Goal: Information Seeking & Learning: Find contact information

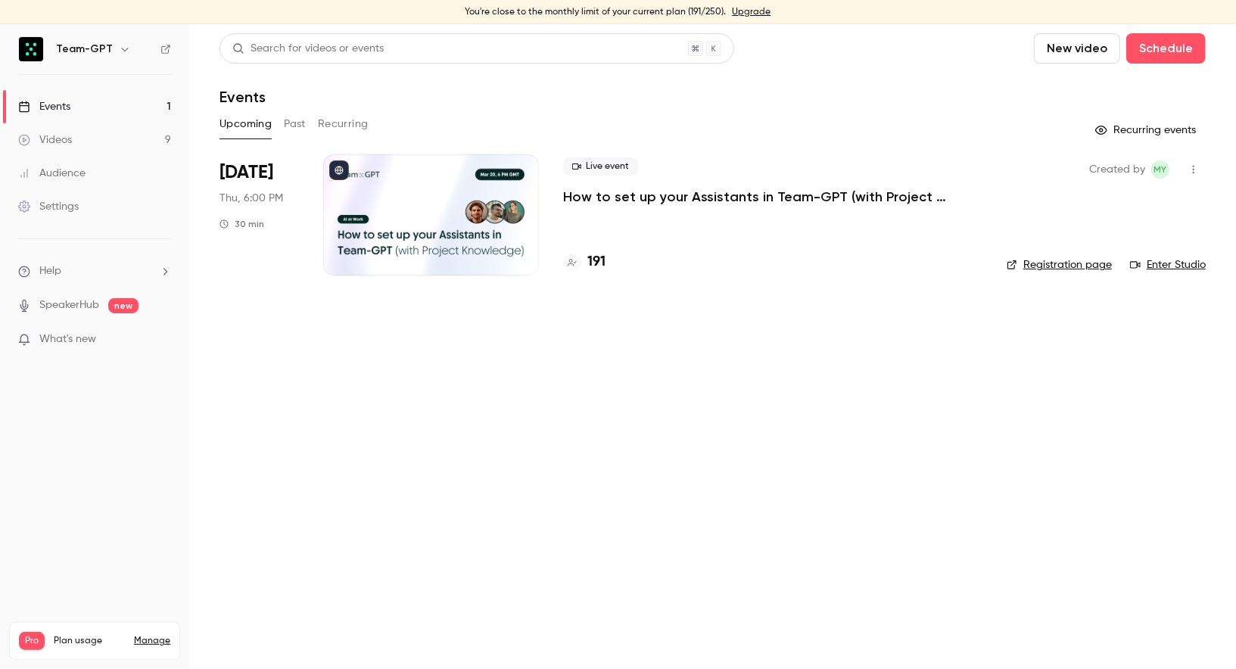
click at [418, 228] on div at bounding box center [431, 214] width 216 height 121
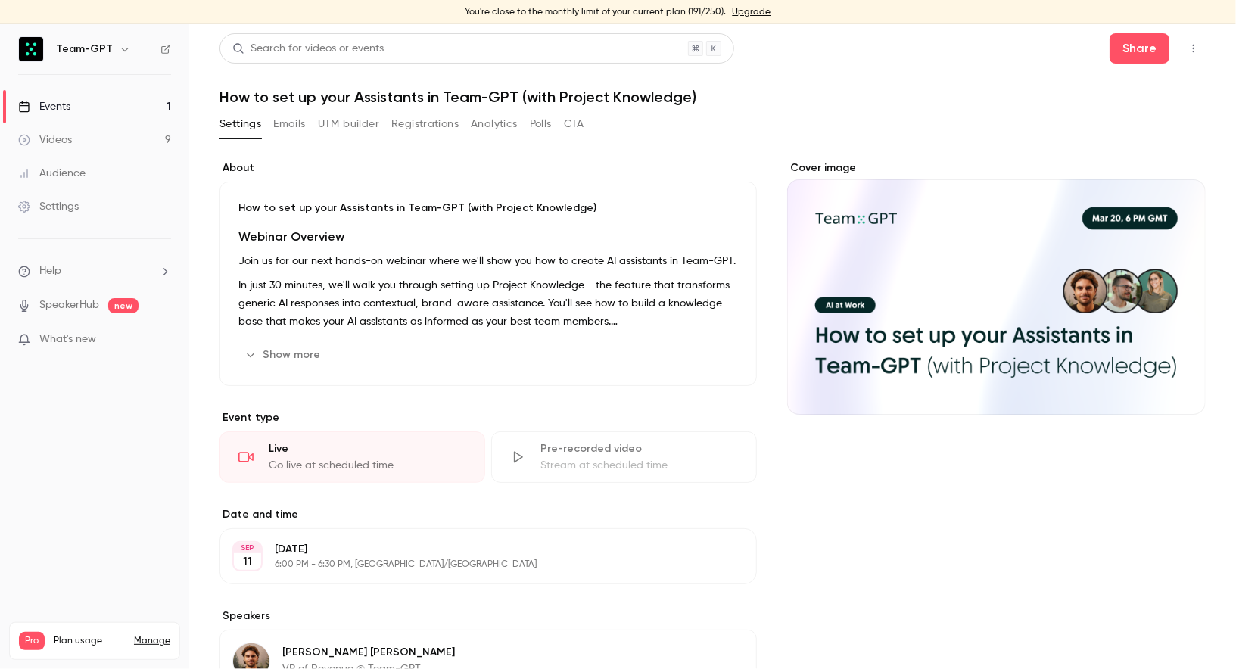
click at [434, 131] on button "Registrations" at bounding box center [424, 124] width 67 height 24
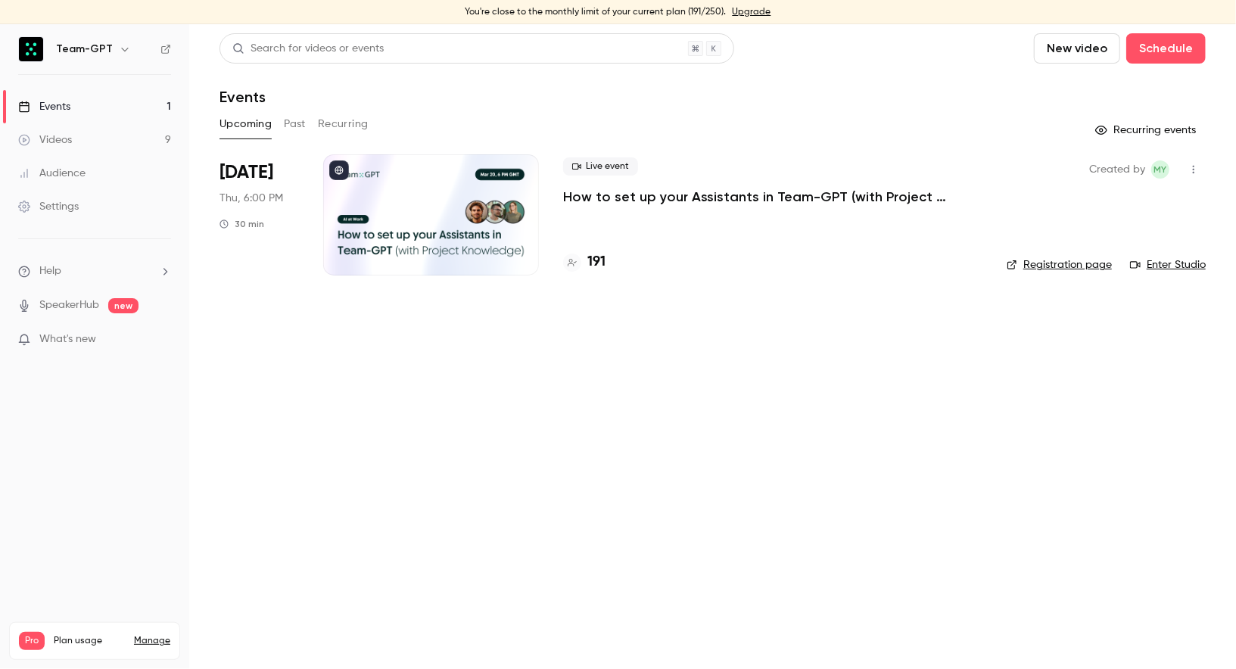
click at [297, 114] on button "Past" at bounding box center [295, 124] width 22 height 24
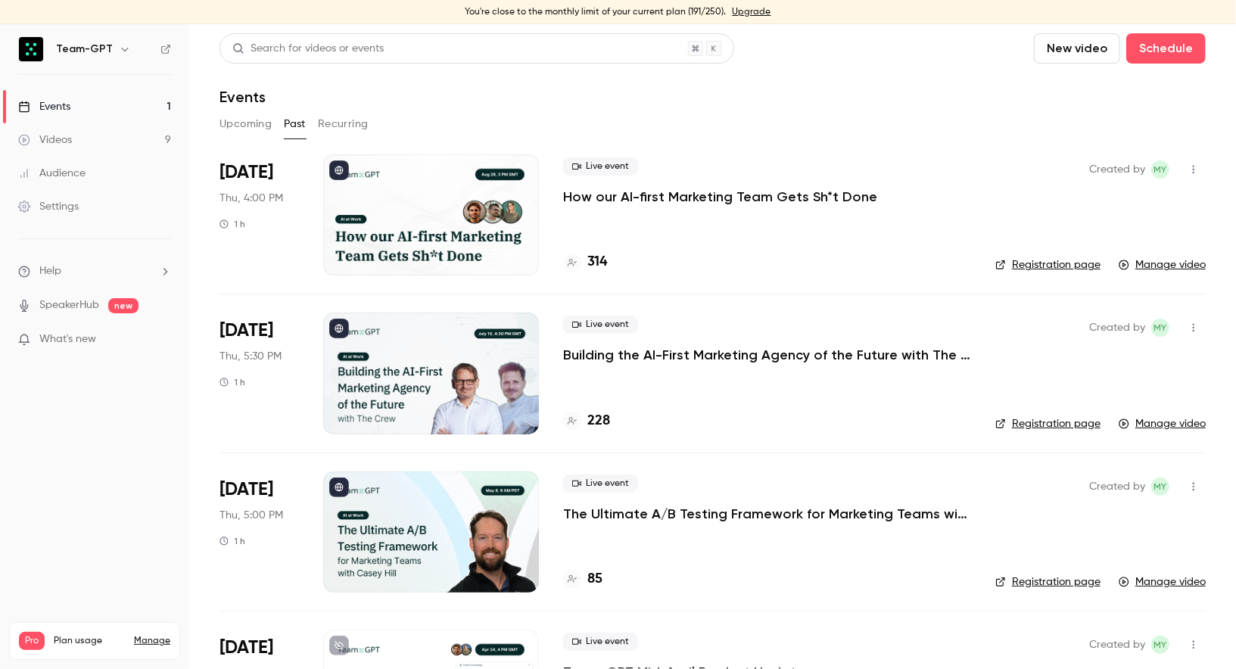
click at [478, 183] on div at bounding box center [431, 214] width 216 height 121
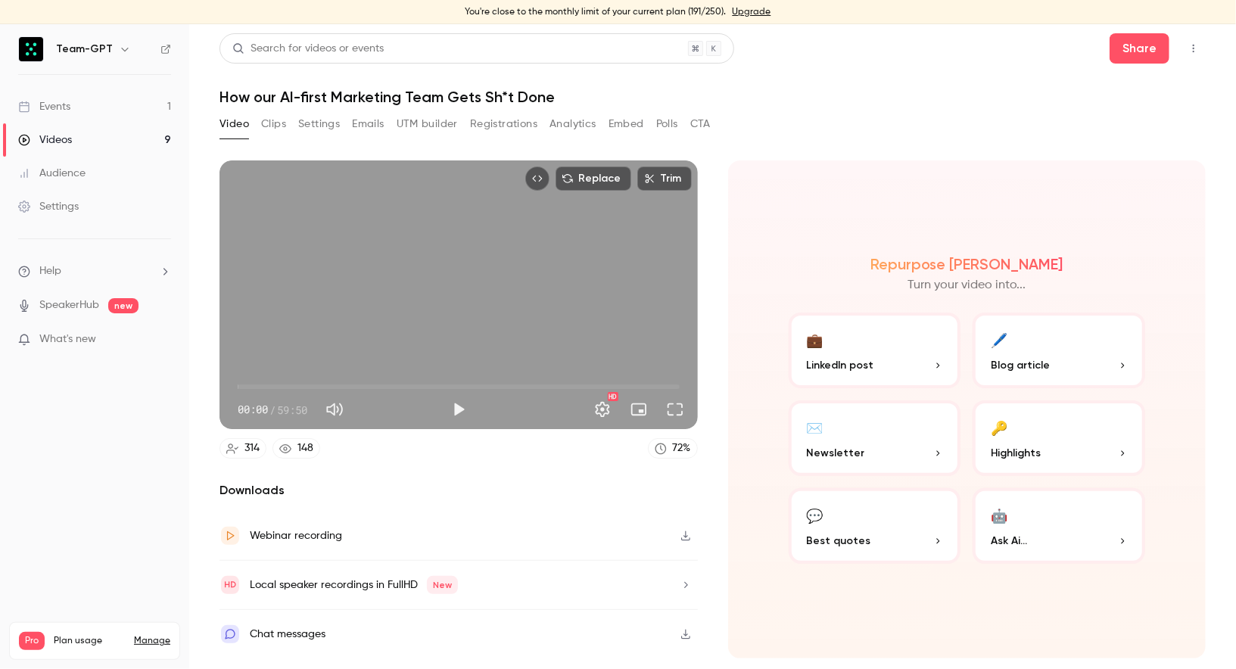
click at [540, 123] on div "Video Clips Settings Emails UTM builder Registrations Analytics Embed Polls CTA" at bounding box center [464, 124] width 491 height 24
click at [520, 123] on button "Registrations" at bounding box center [503, 124] width 67 height 24
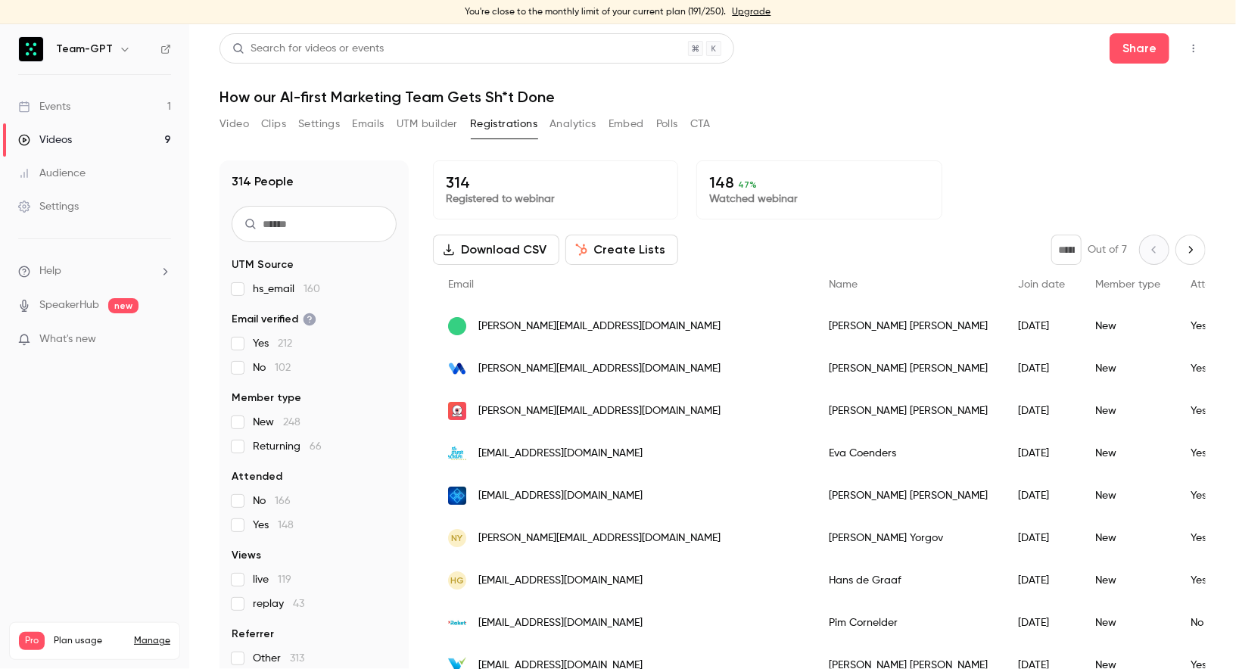
click at [323, 224] on input "text" at bounding box center [314, 224] width 165 height 36
type input "*******"
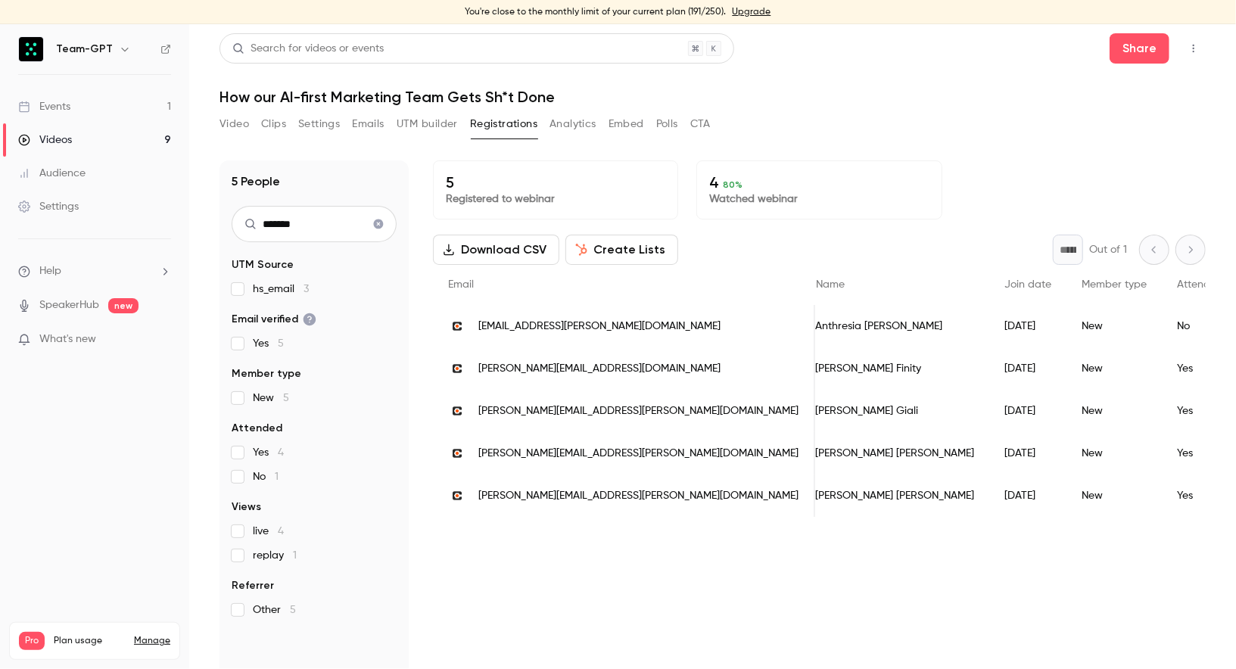
scroll to position [0, 2]
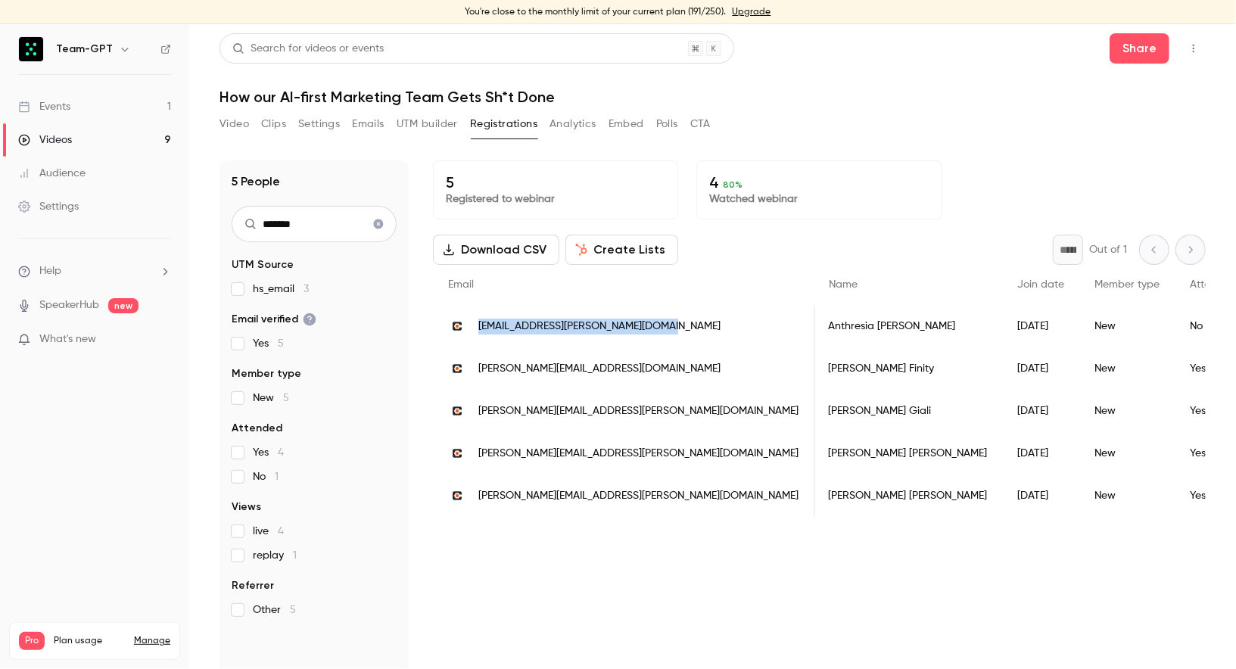
drag, startPoint x: 472, startPoint y: 323, endPoint x: 663, endPoint y: 331, distance: 190.9
click at [663, 331] on div "[EMAIL_ADDRESS][PERSON_NAME][DOMAIN_NAME]" at bounding box center [624, 326] width 382 height 42
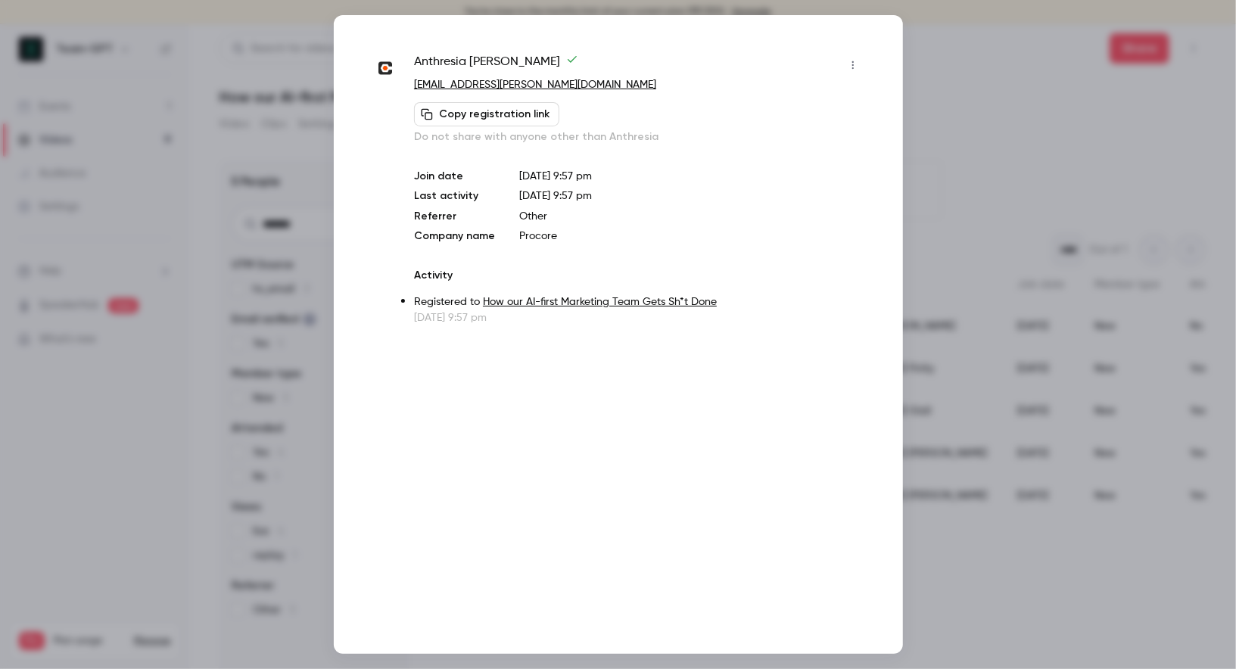
copy span "[EMAIL_ADDRESS][PERSON_NAME][DOMAIN_NAME]"
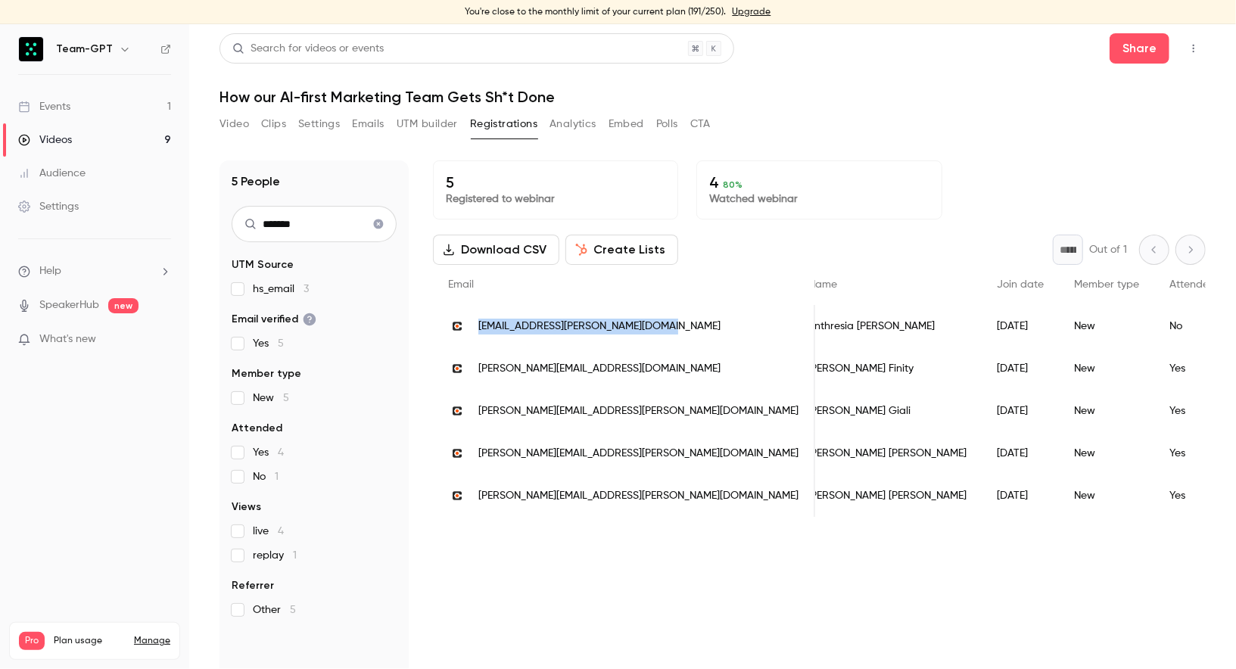
scroll to position [0, 0]
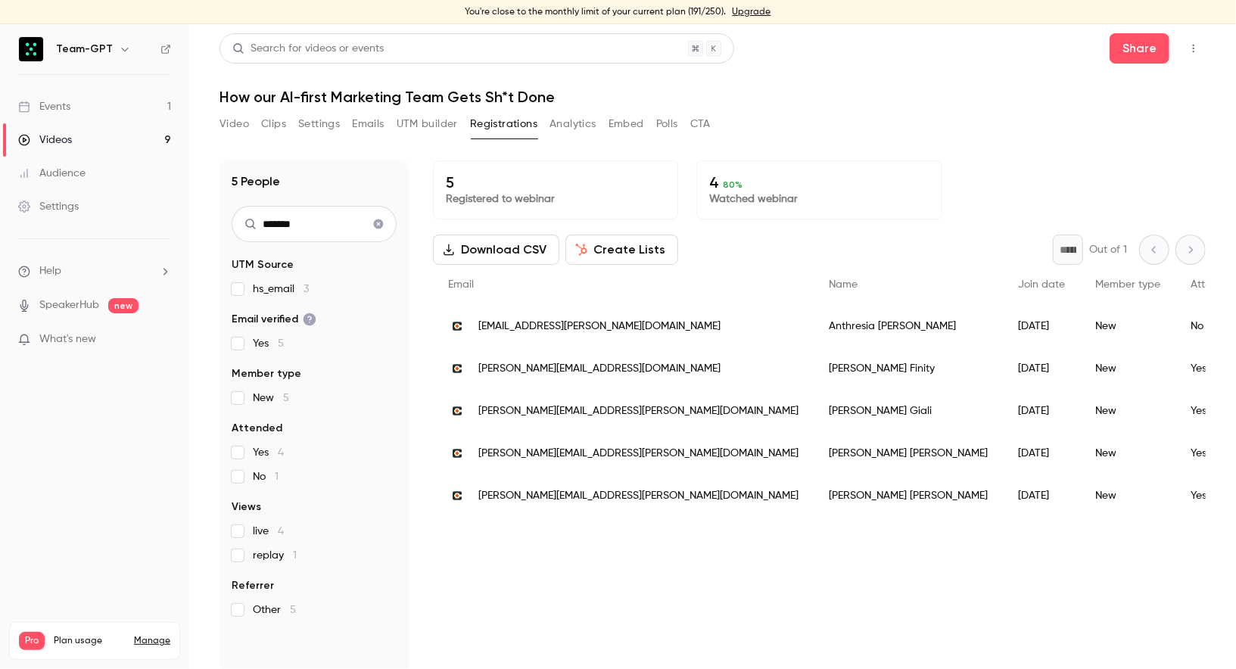
click at [599, 578] on div "5 Registered to webinar 4 80 % Watched webinar Download CSV Create Lists * Out …" at bounding box center [819, 419] width 773 height 518
drag, startPoint x: 478, startPoint y: 325, endPoint x: 672, endPoint y: 328, distance: 193.8
click at [672, 328] on div "[EMAIL_ADDRESS][PERSON_NAME][DOMAIN_NAME]" at bounding box center [623, 326] width 381 height 42
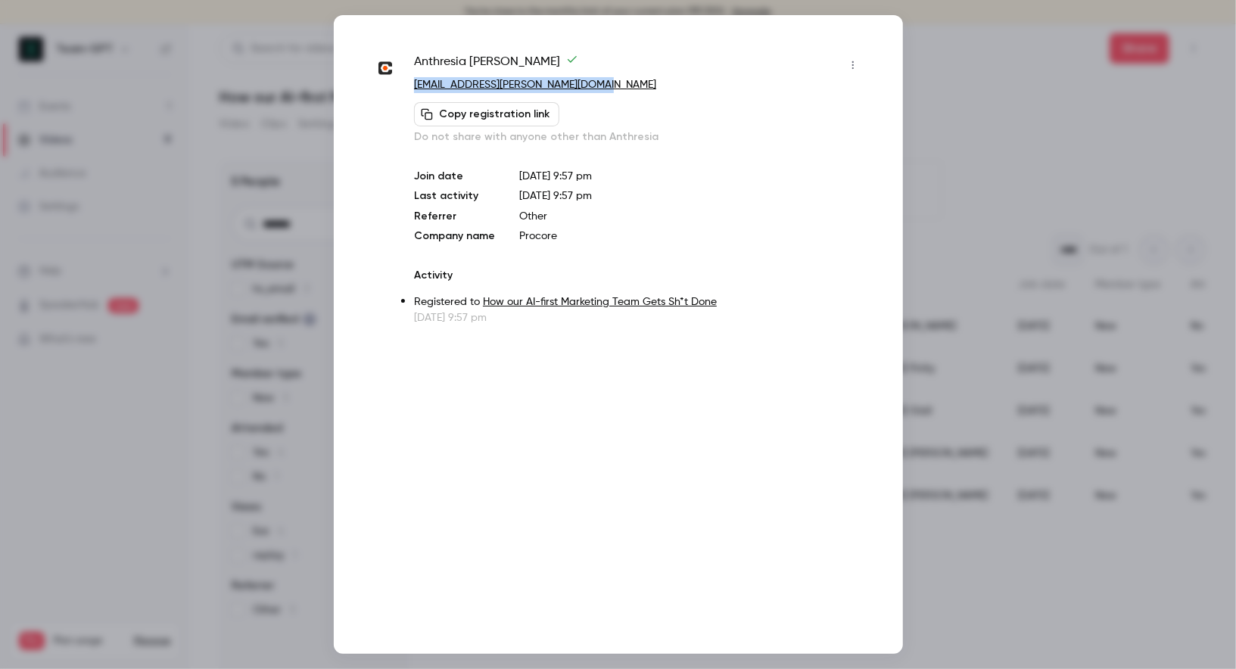
drag, startPoint x: 627, startPoint y: 91, endPoint x: 415, endPoint y: 89, distance: 211.9
click at [415, 89] on p "[EMAIL_ADDRESS][PERSON_NAME][DOMAIN_NAME]" at bounding box center [639, 85] width 450 height 16
copy link "[EMAIL_ADDRESS][PERSON_NAME][DOMAIN_NAME]"
click at [164, 258] on div at bounding box center [618, 334] width 1236 height 669
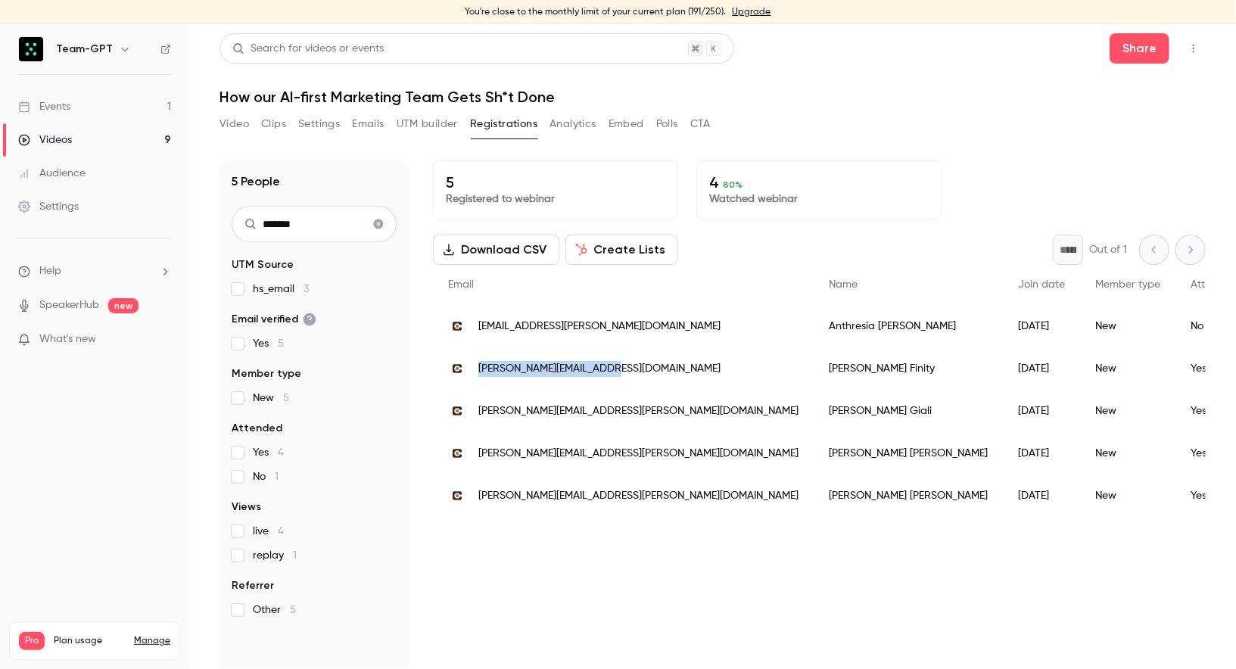
drag, startPoint x: 636, startPoint y: 356, endPoint x: 595, endPoint y: 383, distance: 48.7
click at [595, 383] on div "[PERSON_NAME][EMAIL_ADDRESS][DOMAIN_NAME]" at bounding box center [623, 368] width 381 height 42
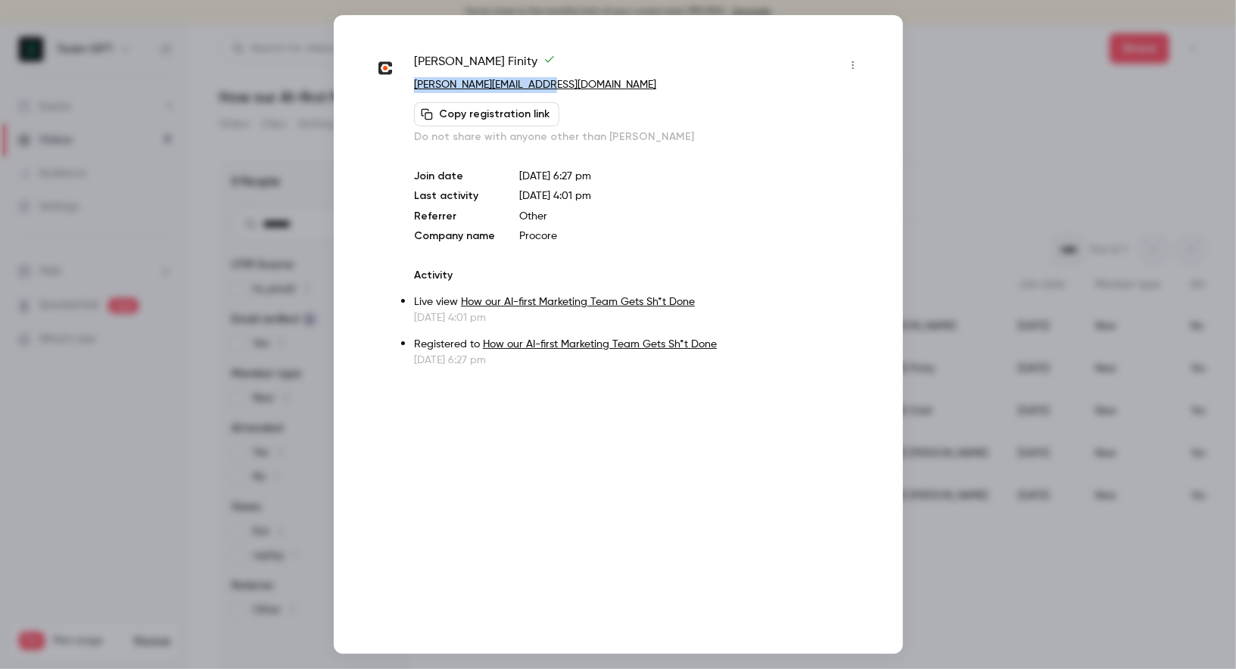
drag, startPoint x: 558, startPoint y: 80, endPoint x: 413, endPoint y: 82, distance: 145.3
click at [413, 82] on div "[PERSON_NAME] [PERSON_NAME][EMAIL_ADDRESS][DOMAIN_NAME] Copy registration link …" at bounding box center [618, 210] width 493 height 315
copy link "[PERSON_NAME][EMAIL_ADDRESS][DOMAIN_NAME]"
click at [266, 395] on div at bounding box center [618, 334] width 1236 height 669
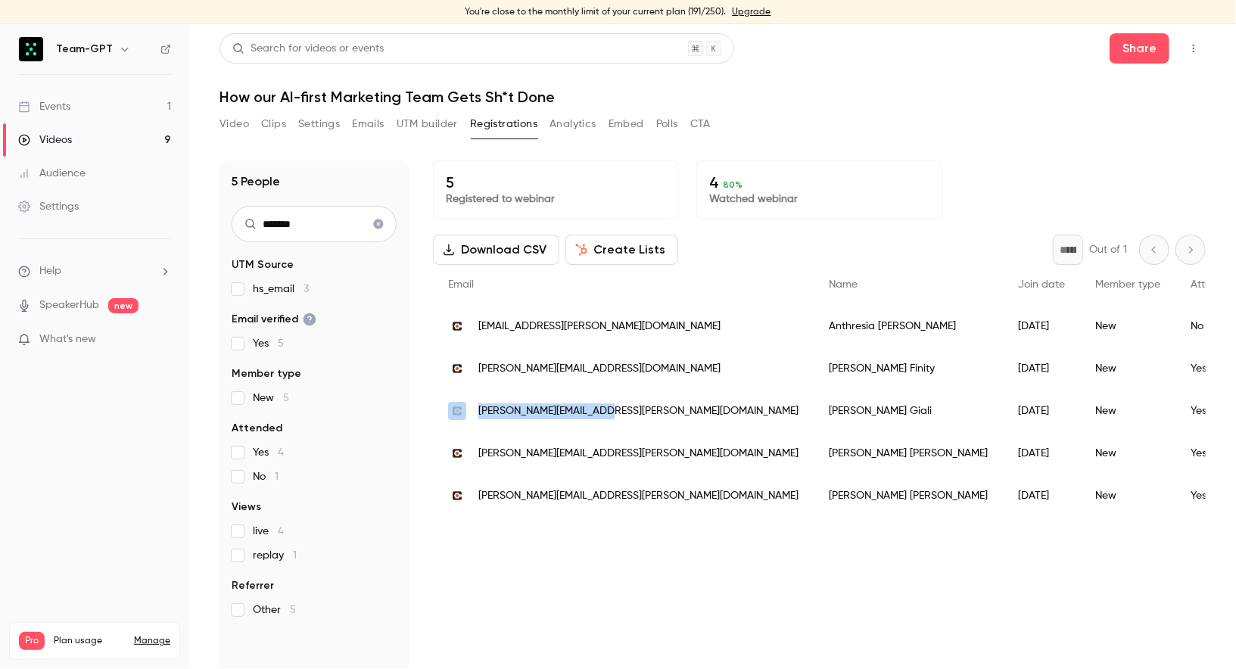
drag, startPoint x: 611, startPoint y: 415, endPoint x: 471, endPoint y: 418, distance: 140.8
click at [471, 418] on div "[PERSON_NAME][EMAIL_ADDRESS][PERSON_NAME][DOMAIN_NAME]" at bounding box center [623, 411] width 381 height 42
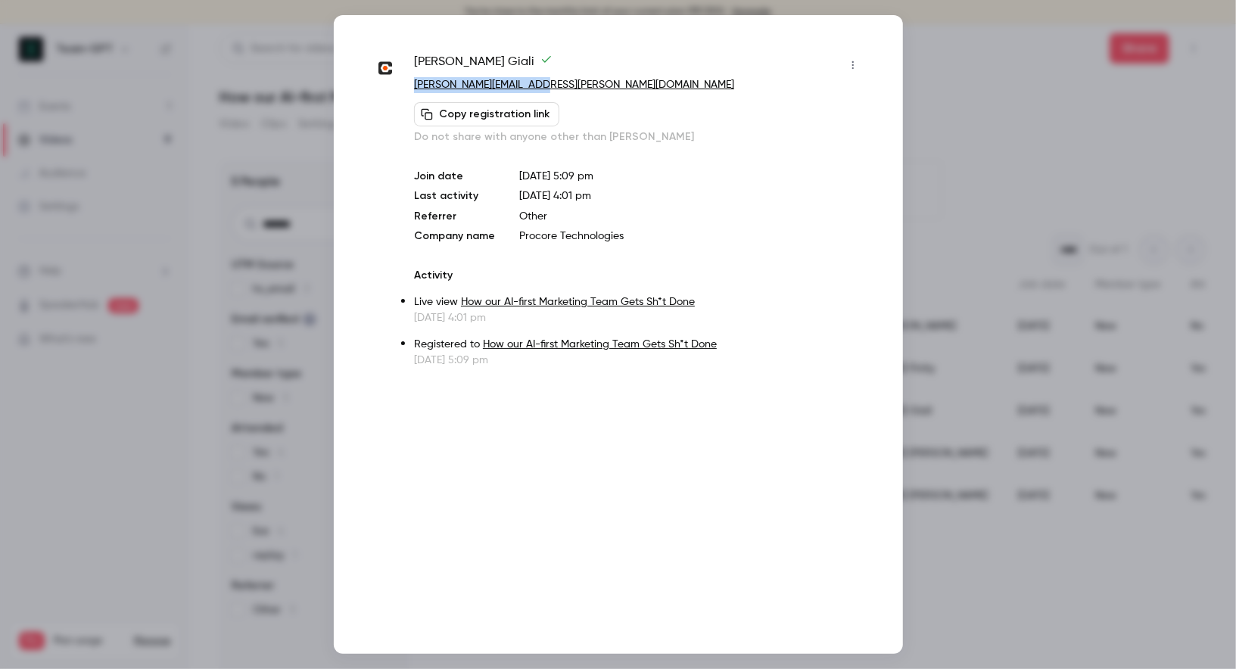
drag, startPoint x: 552, startPoint y: 86, endPoint x: 412, endPoint y: 89, distance: 140.0
click at [412, 89] on div "[PERSON_NAME] [PERSON_NAME][EMAIL_ADDRESS][PERSON_NAME][DOMAIN_NAME] Copy regis…" at bounding box center [618, 210] width 493 height 315
copy link "[PERSON_NAME][EMAIL_ADDRESS][PERSON_NAME][DOMAIN_NAME]"
click at [269, 391] on div at bounding box center [618, 334] width 1236 height 669
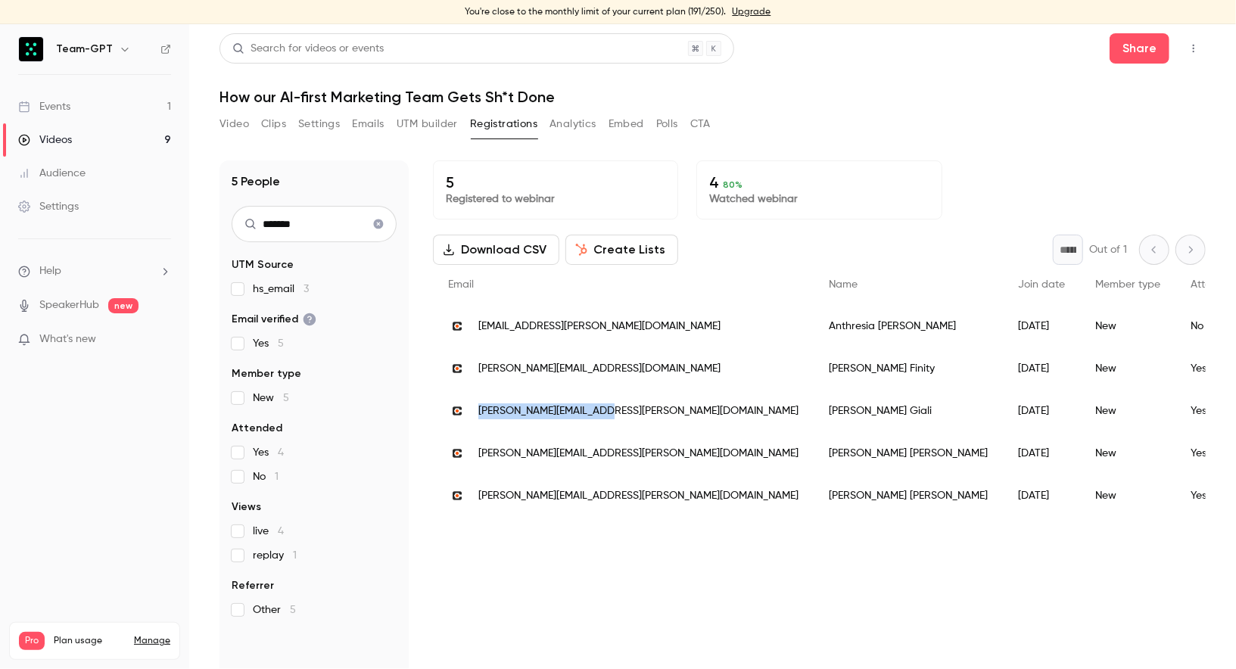
drag, startPoint x: 630, startPoint y: 415, endPoint x: 475, endPoint y: 413, distance: 155.1
click at [475, 413] on div "[PERSON_NAME][EMAIL_ADDRESS][PERSON_NAME][DOMAIN_NAME]" at bounding box center [623, 411] width 381 height 42
copy span "[PERSON_NAME][EMAIL_ADDRESS][PERSON_NAME][DOMAIN_NAME]"
drag, startPoint x: 615, startPoint y: 456, endPoint x: 466, endPoint y: 456, distance: 149.1
click at [466, 456] on div "[PERSON_NAME][EMAIL_ADDRESS][PERSON_NAME][DOMAIN_NAME]" at bounding box center [623, 453] width 381 height 42
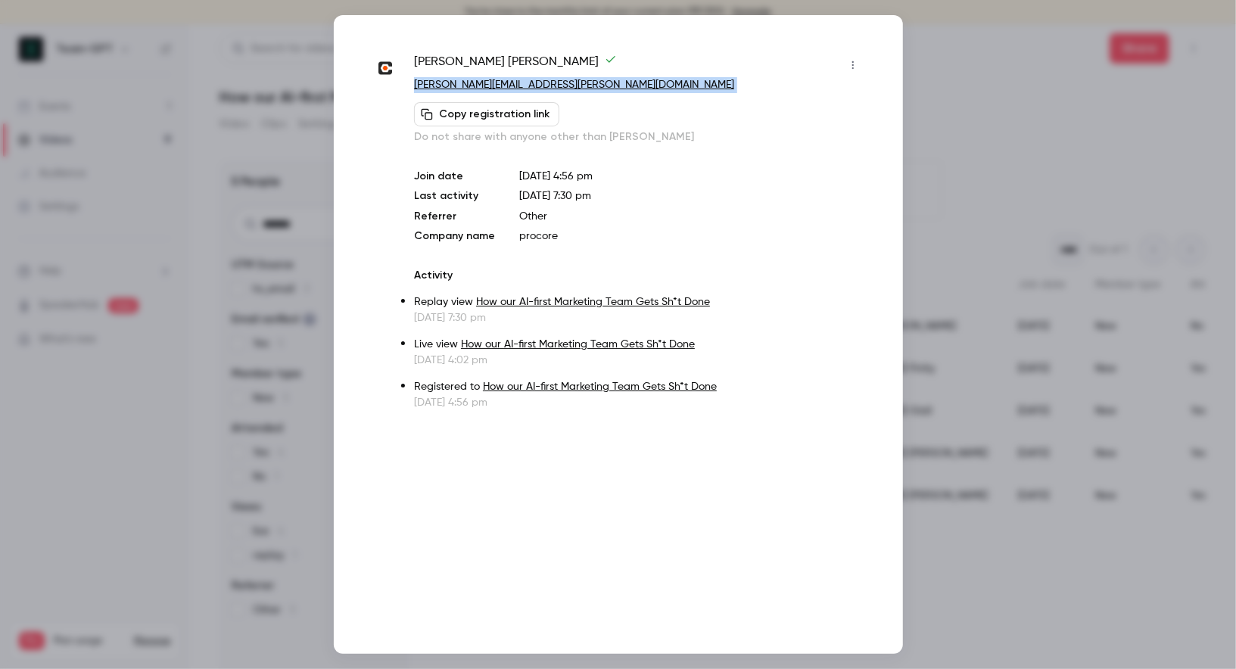
drag, startPoint x: 560, startPoint y: 95, endPoint x: 409, endPoint y: 86, distance: 151.6
click at [409, 86] on div "[PERSON_NAME] [PERSON_NAME][EMAIL_ADDRESS][PERSON_NAME][DOMAIN_NAME] Copy regis…" at bounding box center [618, 231] width 493 height 357
copy div "[PERSON_NAME][EMAIL_ADDRESS][PERSON_NAME][DOMAIN_NAME] Copy registration link"
click at [1007, 426] on div at bounding box center [618, 334] width 1236 height 669
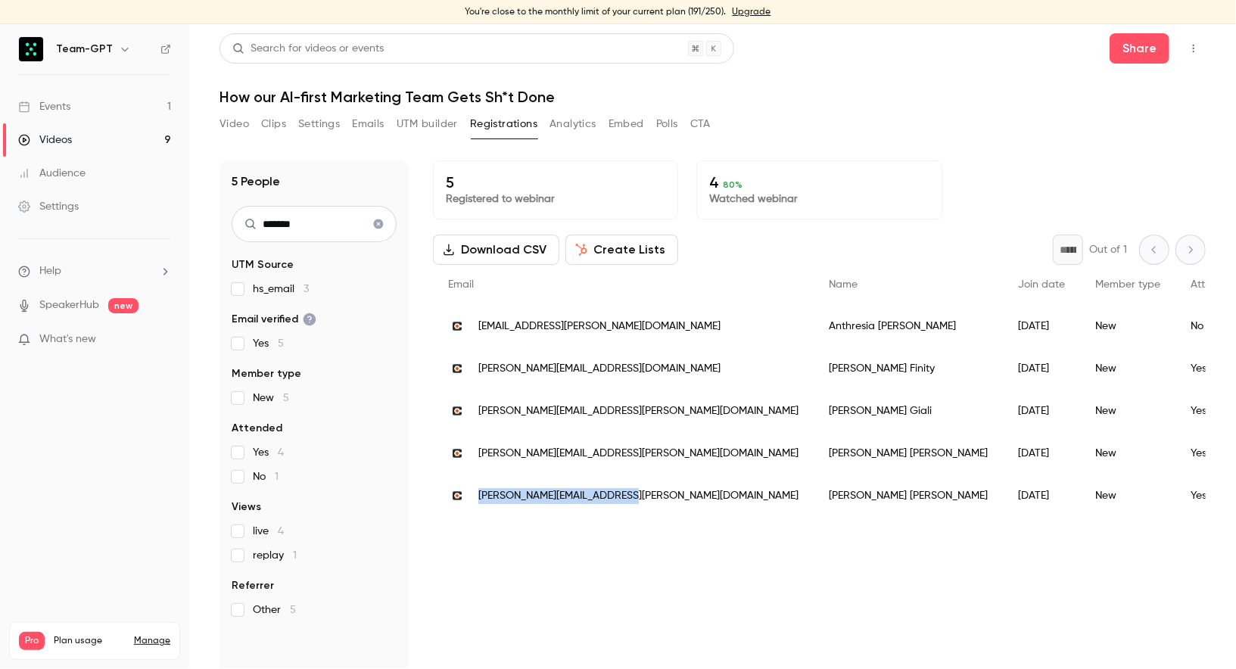
drag, startPoint x: 658, startPoint y: 509, endPoint x: 474, endPoint y: 498, distance: 184.2
click at [474, 498] on div "[PERSON_NAME][EMAIL_ADDRESS][PERSON_NAME][DOMAIN_NAME]" at bounding box center [623, 495] width 381 height 42
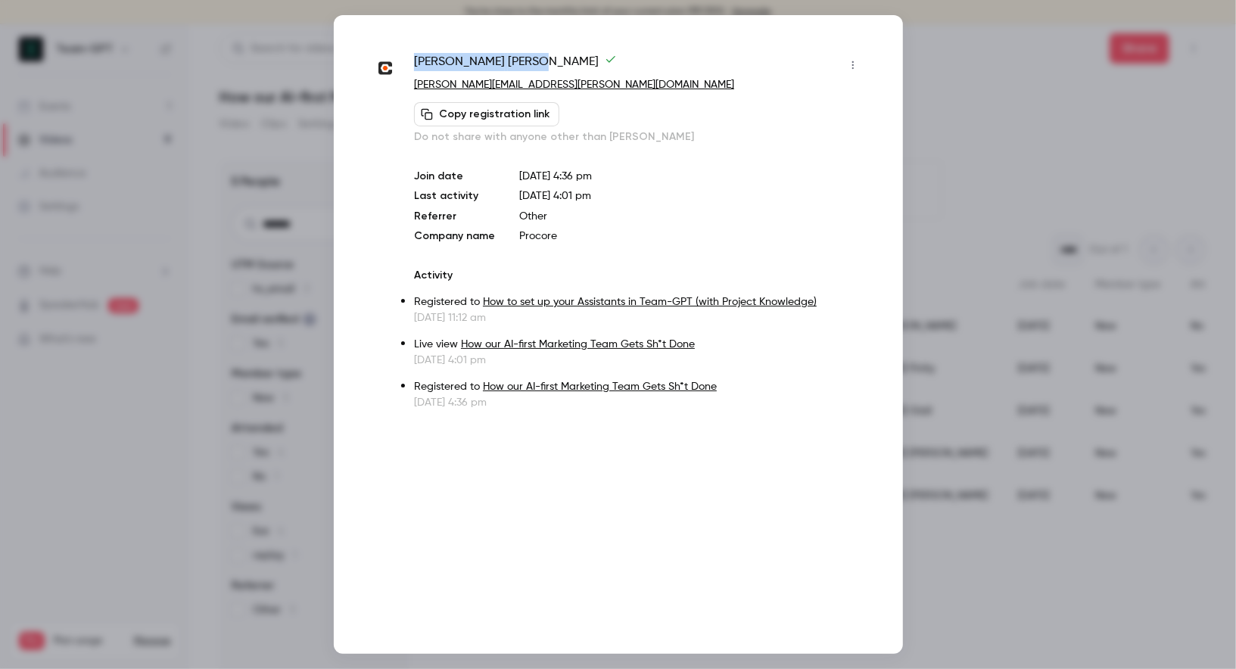
drag, startPoint x: 557, startPoint y: 61, endPoint x: 413, endPoint y: 61, distance: 143.8
click at [414, 61] on div "[PERSON_NAME]" at bounding box center [639, 65] width 450 height 24
copy span "[PERSON_NAME]"
